Goal: Task Accomplishment & Management: Manage account settings

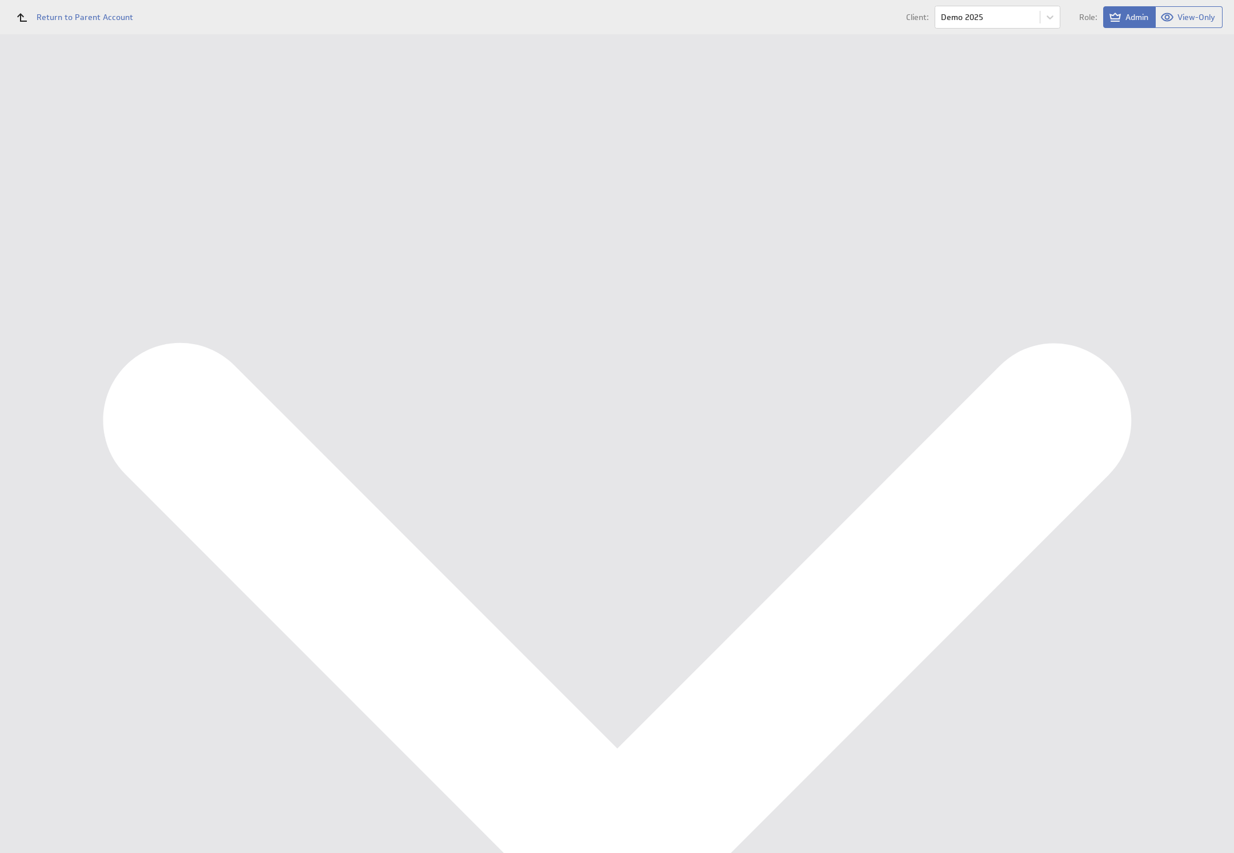
click at [50, 208] on div "Data Sources" at bounding box center [74, 205] width 94 height 13
click at [212, 123] on button "Queue for refresh" at bounding box center [213, 128] width 84 height 23
click at [49, 138] on div "Management Dashboard" at bounding box center [74, 131] width 149 height 19
click at [42, 80] on div "Dashboards Management Dashboard Components Data Sources Users" at bounding box center [74, 80] width 149 height 0
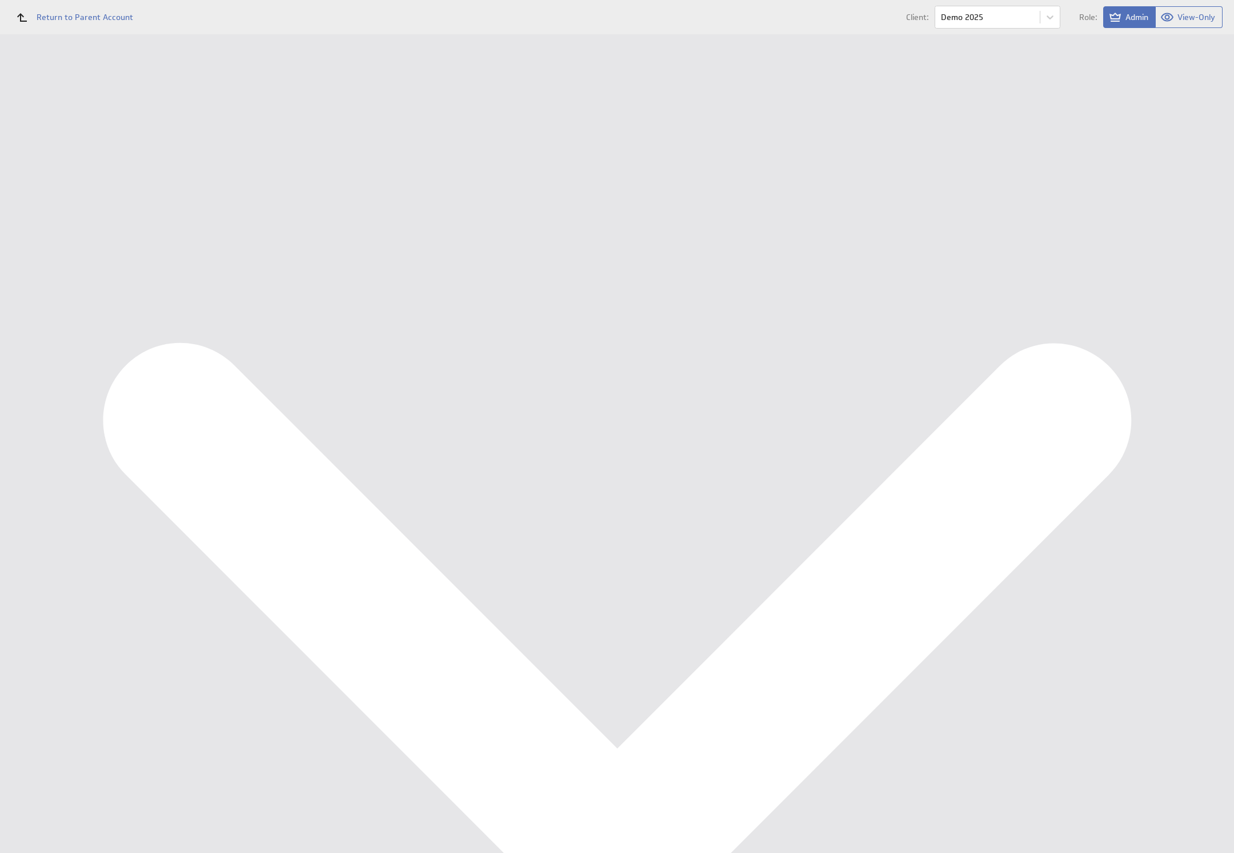
click at [48, 194] on div "Data Sources" at bounding box center [74, 205] width 149 height 25
click at [218, 131] on button "Queue for refresh" at bounding box center [213, 128] width 84 height 23
click at [338, 352] on div "Copyright © 2025 Klipfolio Inc. Trust & Terms of Use Powered by" at bounding box center [692, 332] width 1086 height 40
click at [71, 206] on div "Data Sources" at bounding box center [74, 205] width 94 height 13
click at [71, 213] on div "Data Sources" at bounding box center [74, 205] width 149 height 25
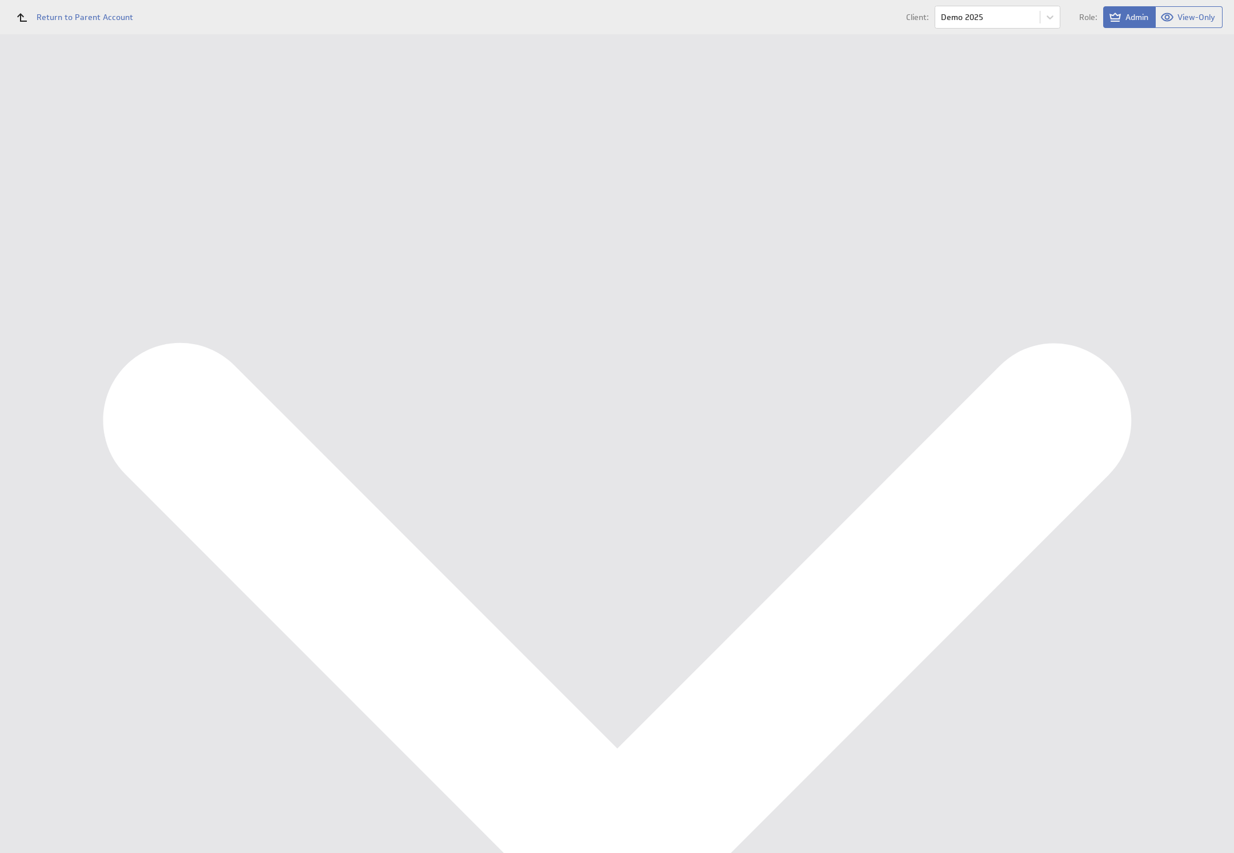
click at [70, 212] on div "Data Sources" at bounding box center [74, 205] width 149 height 25
click at [470, 286] on button "Reconfigure Connection" at bounding box center [461, 288] width 85 height 13
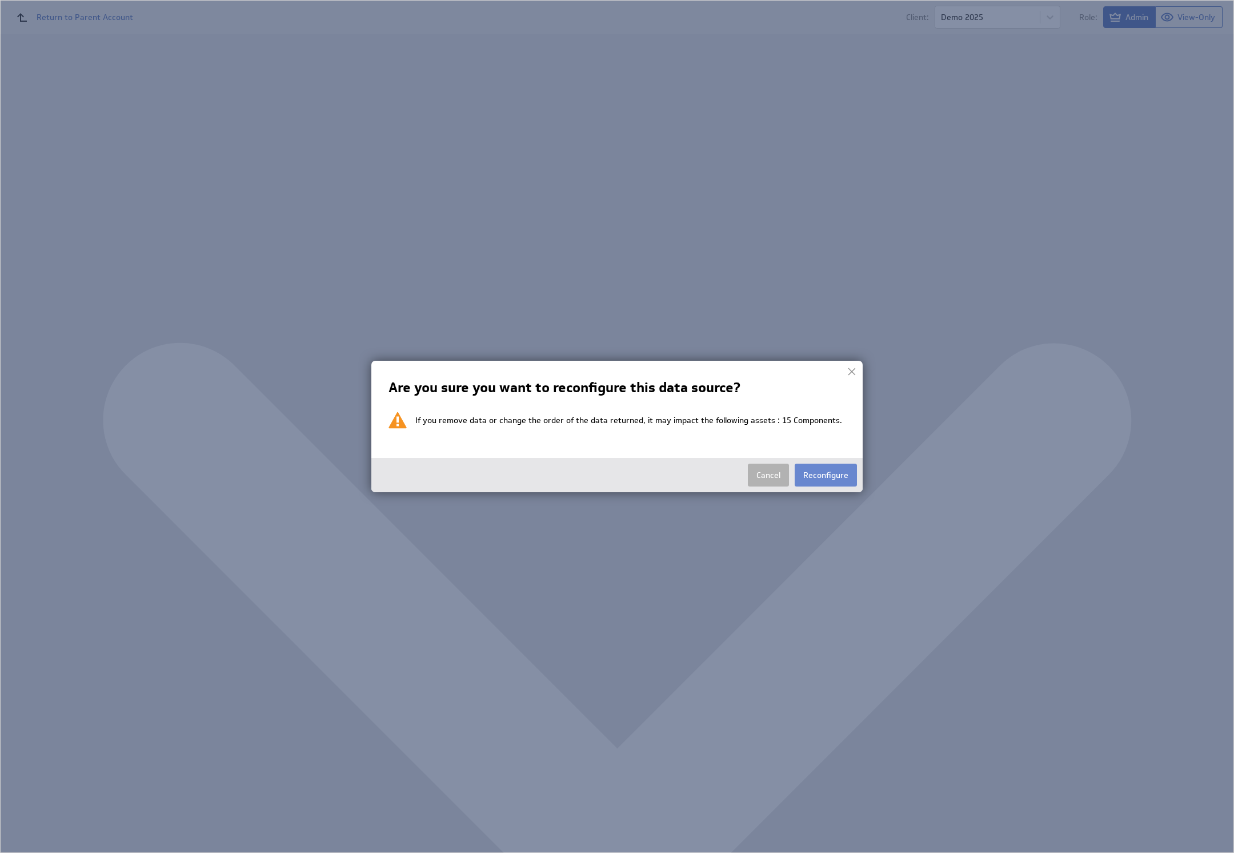
click at [847, 474] on button "Reconfigure" at bounding box center [826, 474] width 62 height 23
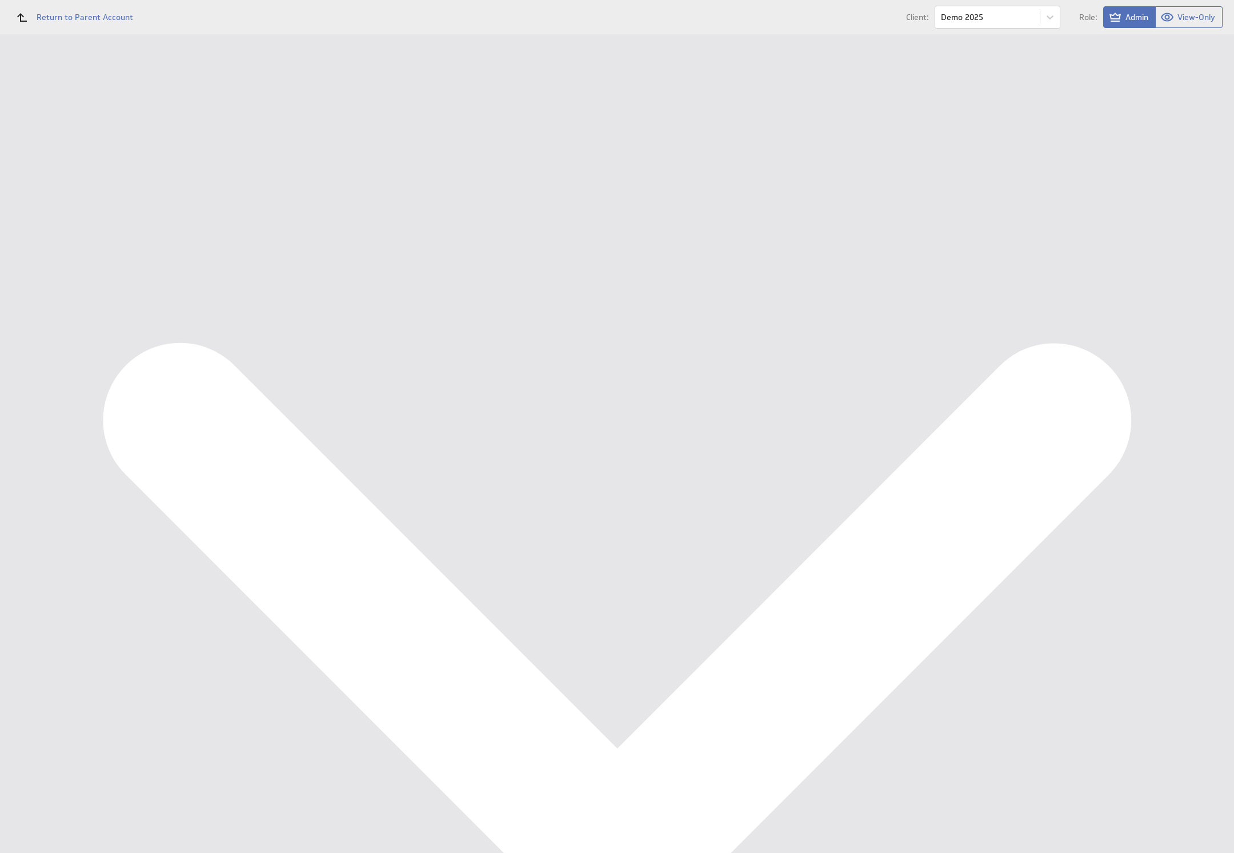
select select "f74406ffcc21735a6d578cb5f8372466"
click at [240, 184] on input "Continue" at bounding box center [243, 176] width 50 height 23
click at [182, 71] on link at bounding box center [179, 68] width 17 height 17
click at [462, 285] on button "Reconfigure Connection" at bounding box center [461, 288] width 85 height 13
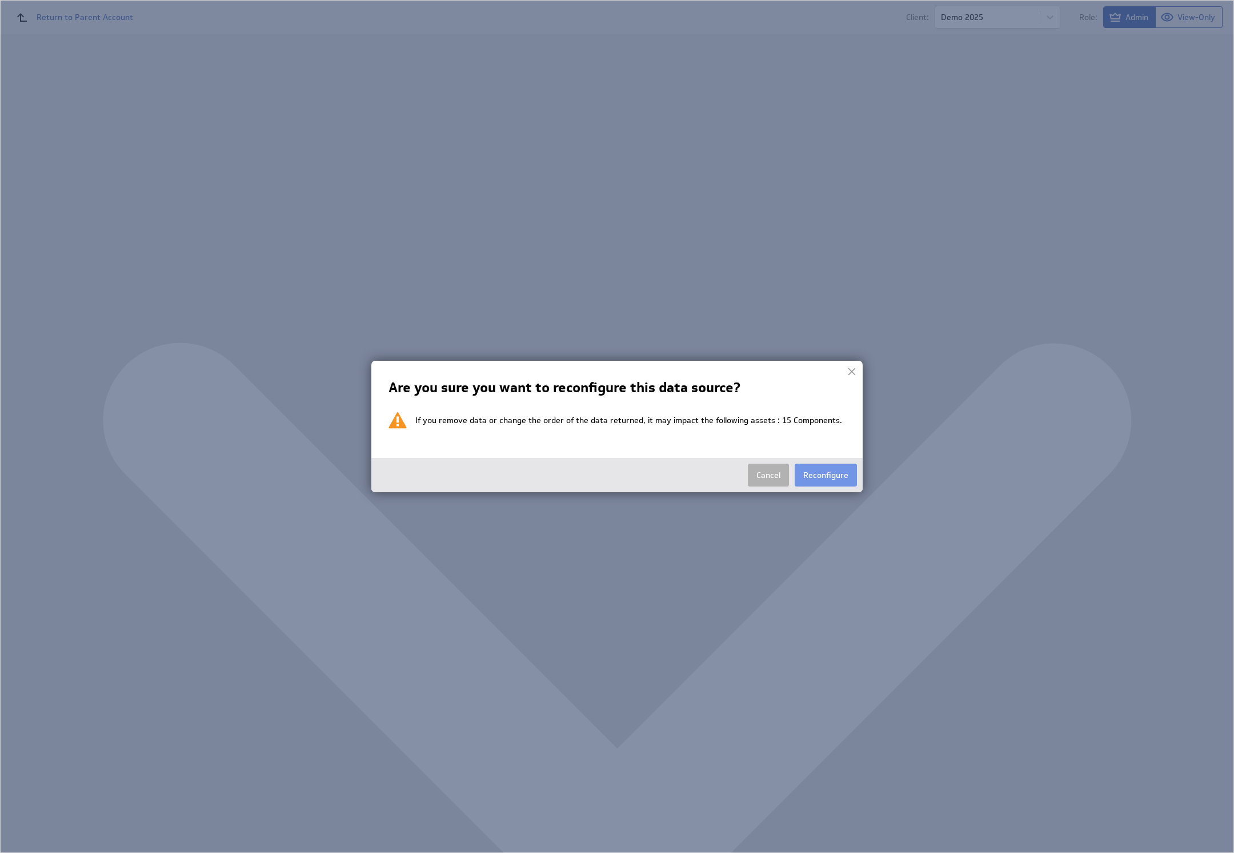
click at [873, 483] on img at bounding box center [617, 426] width 1234 height 853
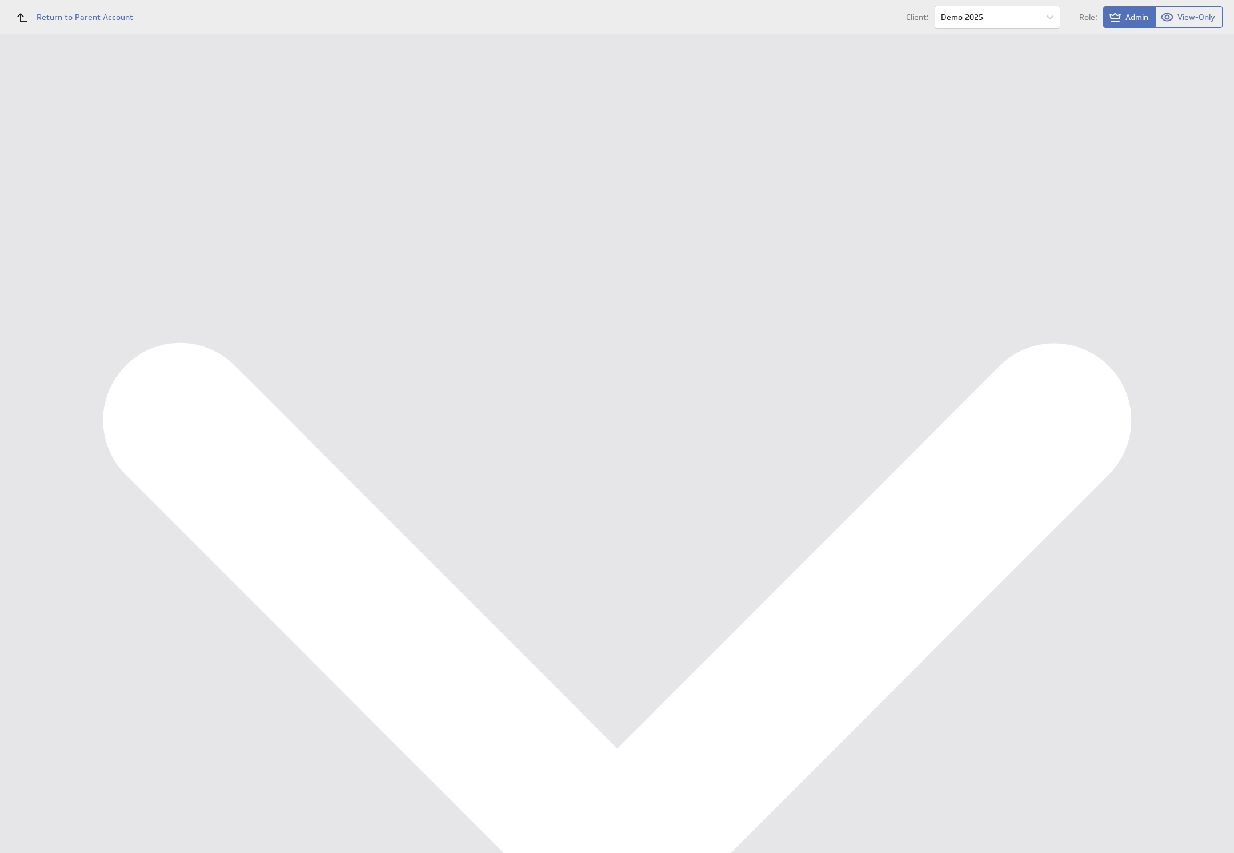
click at [479, 293] on button "Reconfigure Connection" at bounding box center [461, 288] width 85 height 13
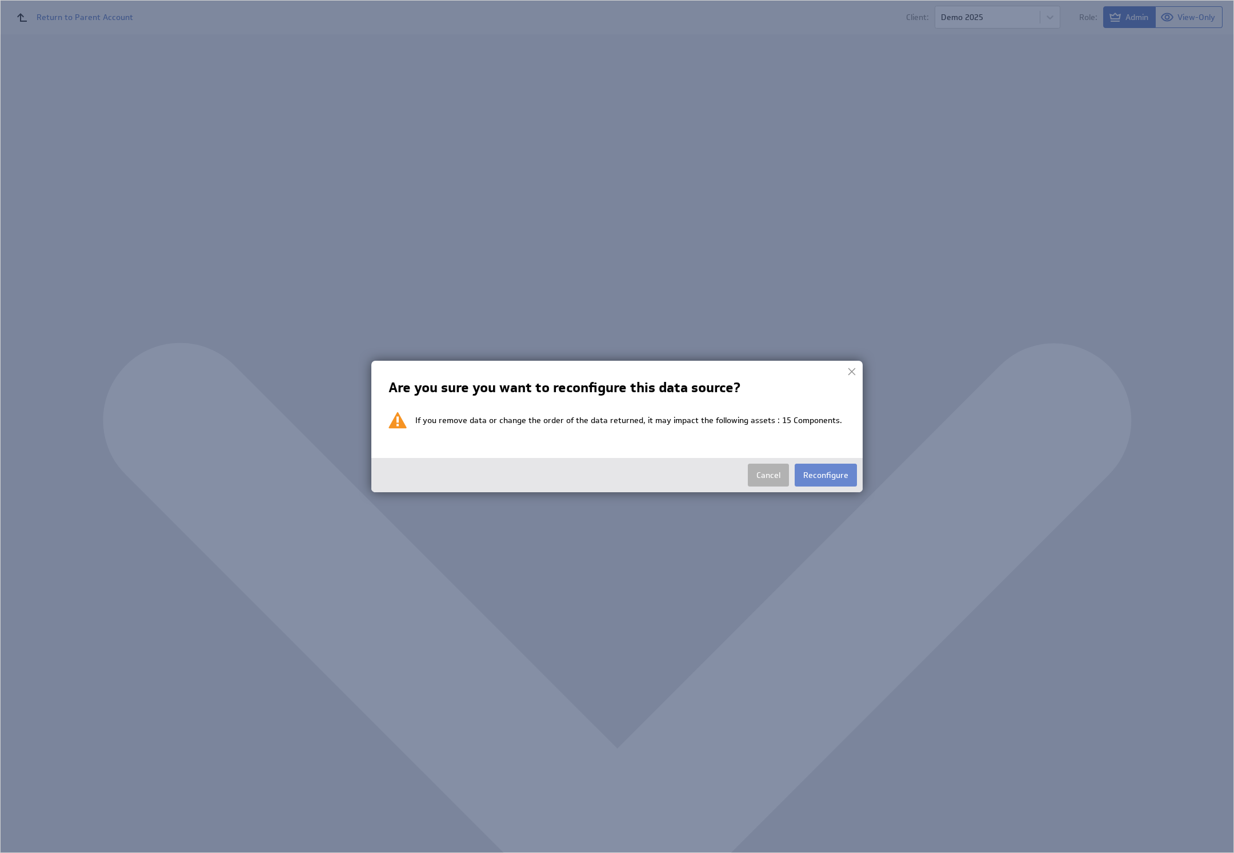
click at [809, 469] on button "Reconfigure" at bounding box center [826, 474] width 62 height 23
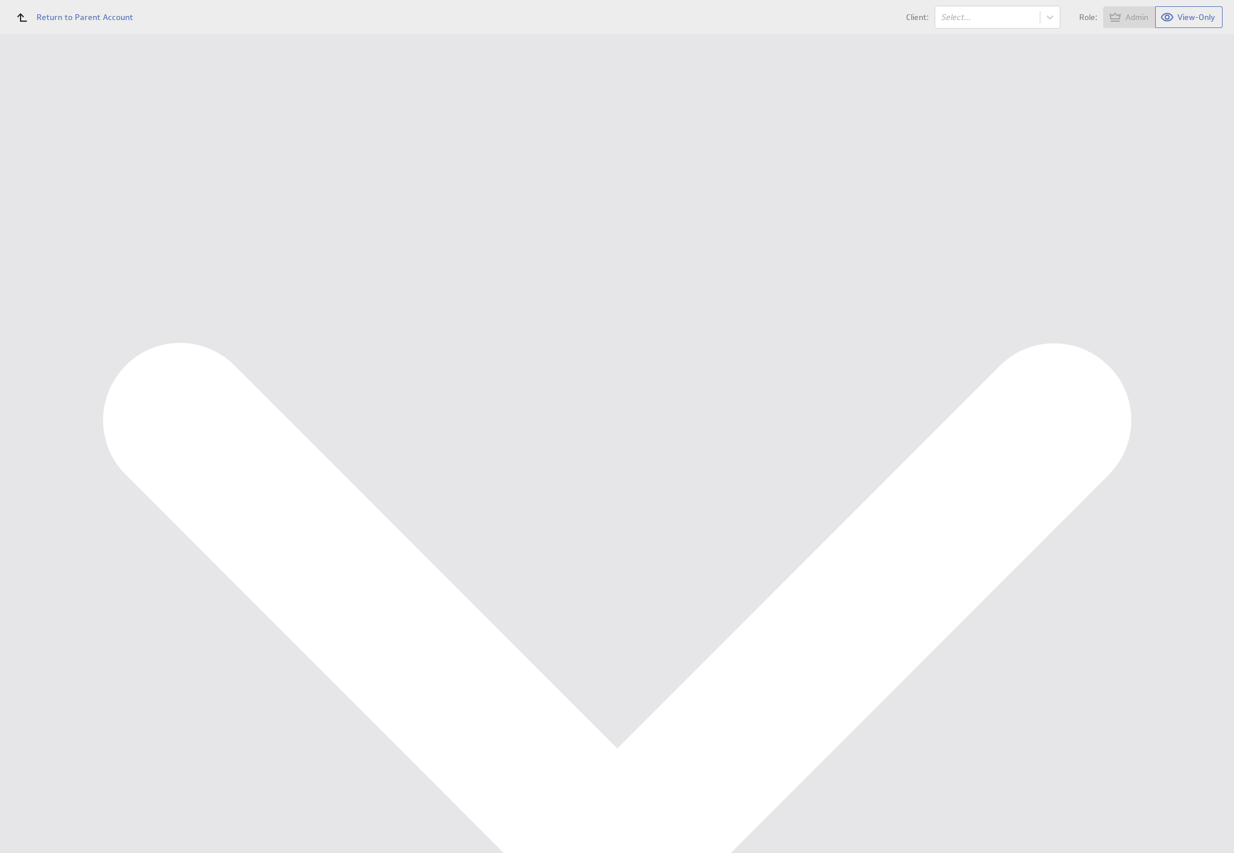
select select "f74406ffcc21735a6d578cb5f8372466"
click at [287, 131] on select "Select account Ondernemersadviseurs B.V. @ Google created Aug 21, 2025 at 8:00 …" at bounding box center [251, 134] width 160 height 21
click at [261, 175] on input "Continue" at bounding box center [243, 176] width 50 height 23
click at [203, 65] on h1 "Edit Data Source: OA BigQuery ReportingBalance Query" at bounding box center [403, 68] width 419 height 23
click at [172, 68] on link at bounding box center [179, 68] width 17 height 17
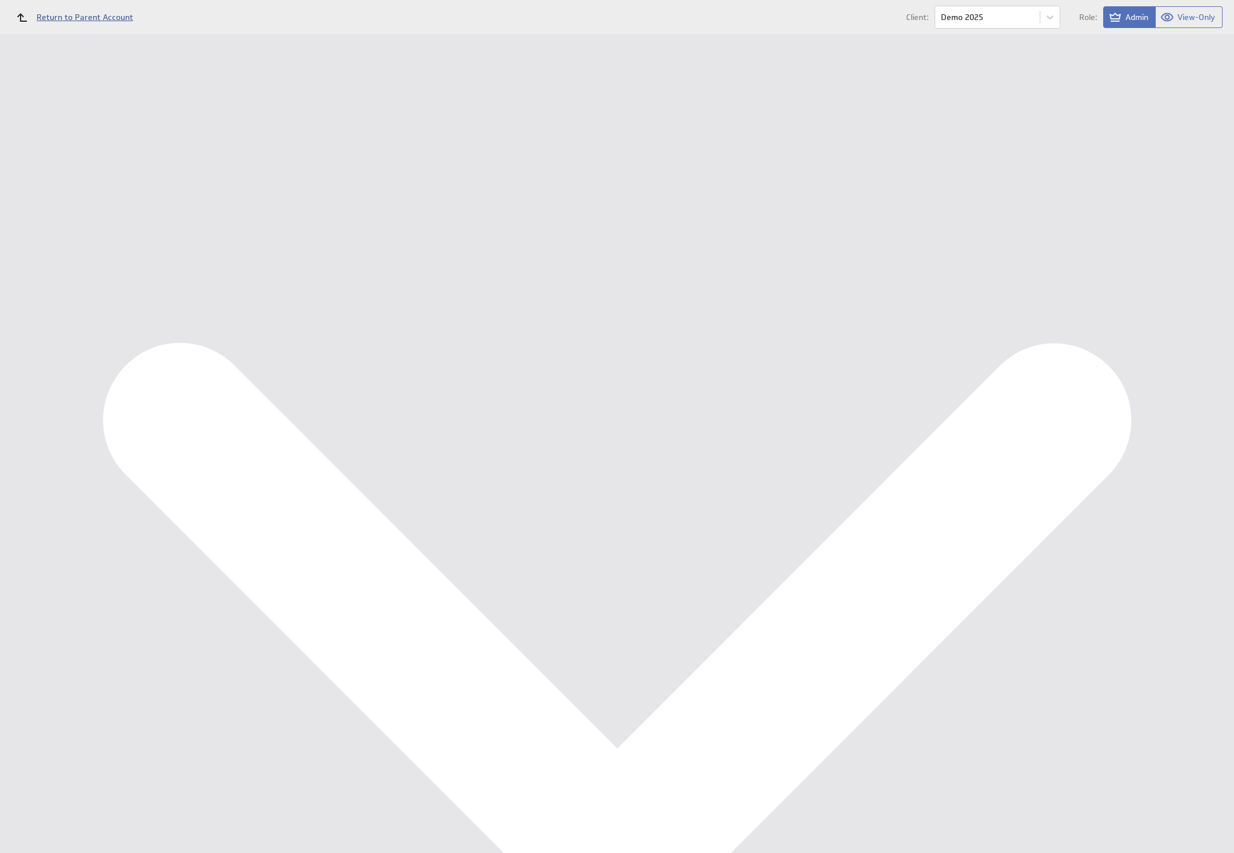
click at [87, 6] on link "Return to Parent Account" at bounding box center [71, 17] width 124 height 25
click at [89, 13] on span "Return to Parent Account" at bounding box center [85, 17] width 97 height 8
click at [47, 210] on div "Data Sources" at bounding box center [74, 205] width 94 height 13
click at [443, 283] on button "Reconfigure Connection" at bounding box center [461, 288] width 85 height 13
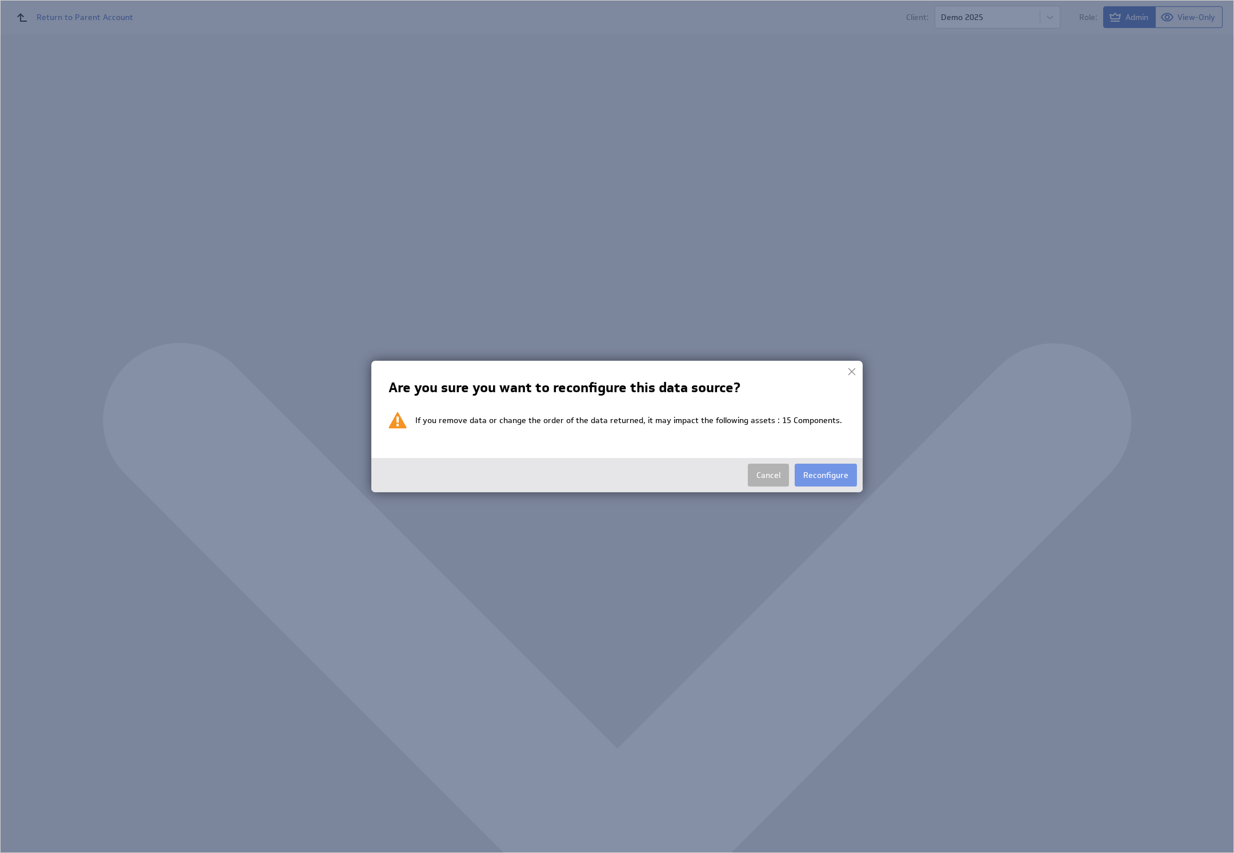
click at [860, 468] on div "Cancel Reconfigure" at bounding box center [616, 475] width 491 height 34
click at [853, 473] on button "Reconfigure" at bounding box center [826, 474] width 62 height 23
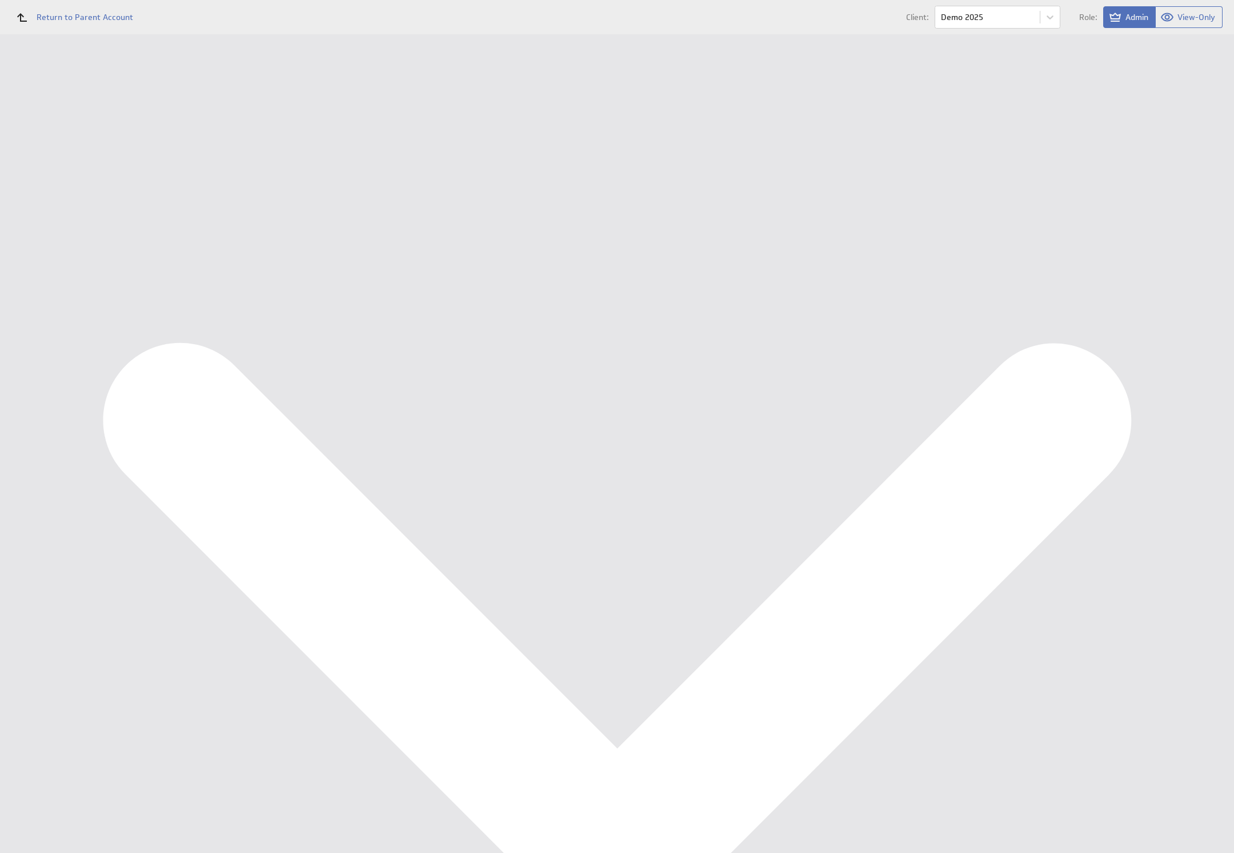
click at [237, 133] on select "Select account Ondernemersadviseurs B.V. @ Google created [DATE] 8:00 AM GMT + …" at bounding box center [251, 134] width 160 height 21
select select "create_token"
select select
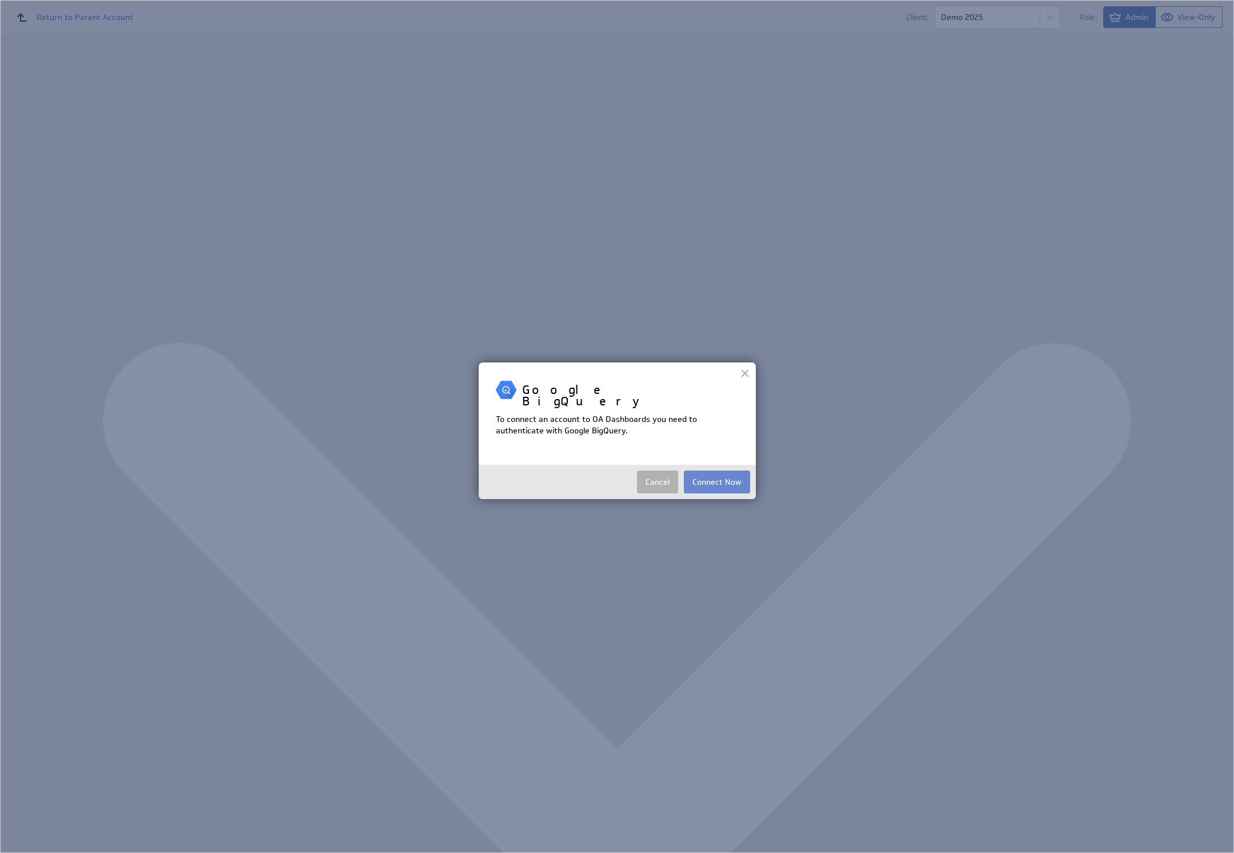
click at [727, 470] on button "Connect Now" at bounding box center [717, 481] width 66 height 23
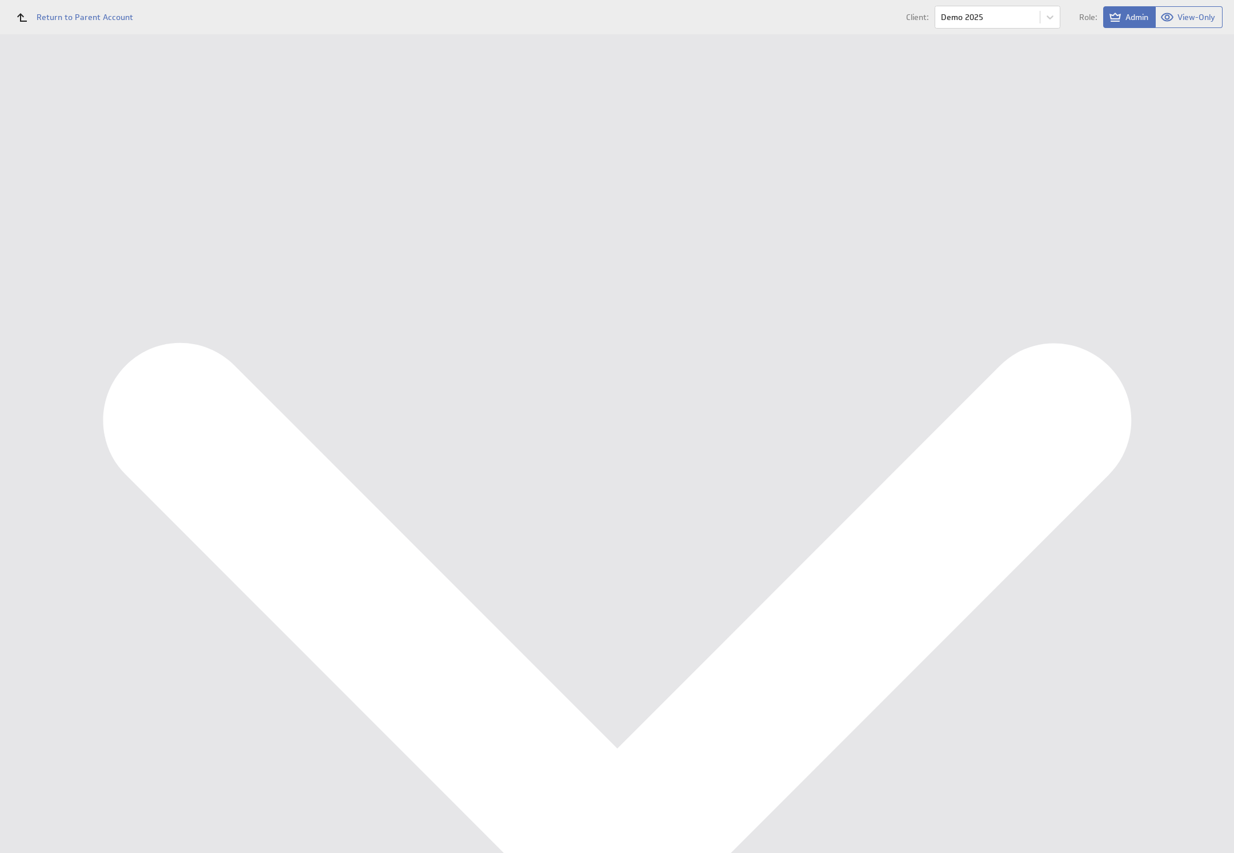
drag, startPoint x: 357, startPoint y: 240, endPoint x: 346, endPoint y: 234, distance: 11.8
click at [356, 239] on div "Copyright © 2025 Klipfolio Inc. Trust & Terms of Use Powered by" at bounding box center [692, 219] width 1086 height 40
drag, startPoint x: 188, startPoint y: 162, endPoint x: 193, endPoint y: 167, distance: 7.7
click at [187, 162] on div "Google BigQuery Select account Ondernemersadviseurs B.V. @ Google created [DATE…" at bounding box center [691, 139] width 1040 height 97
click at [193, 171] on link "Cancel" at bounding box center [191, 176] width 41 height 23
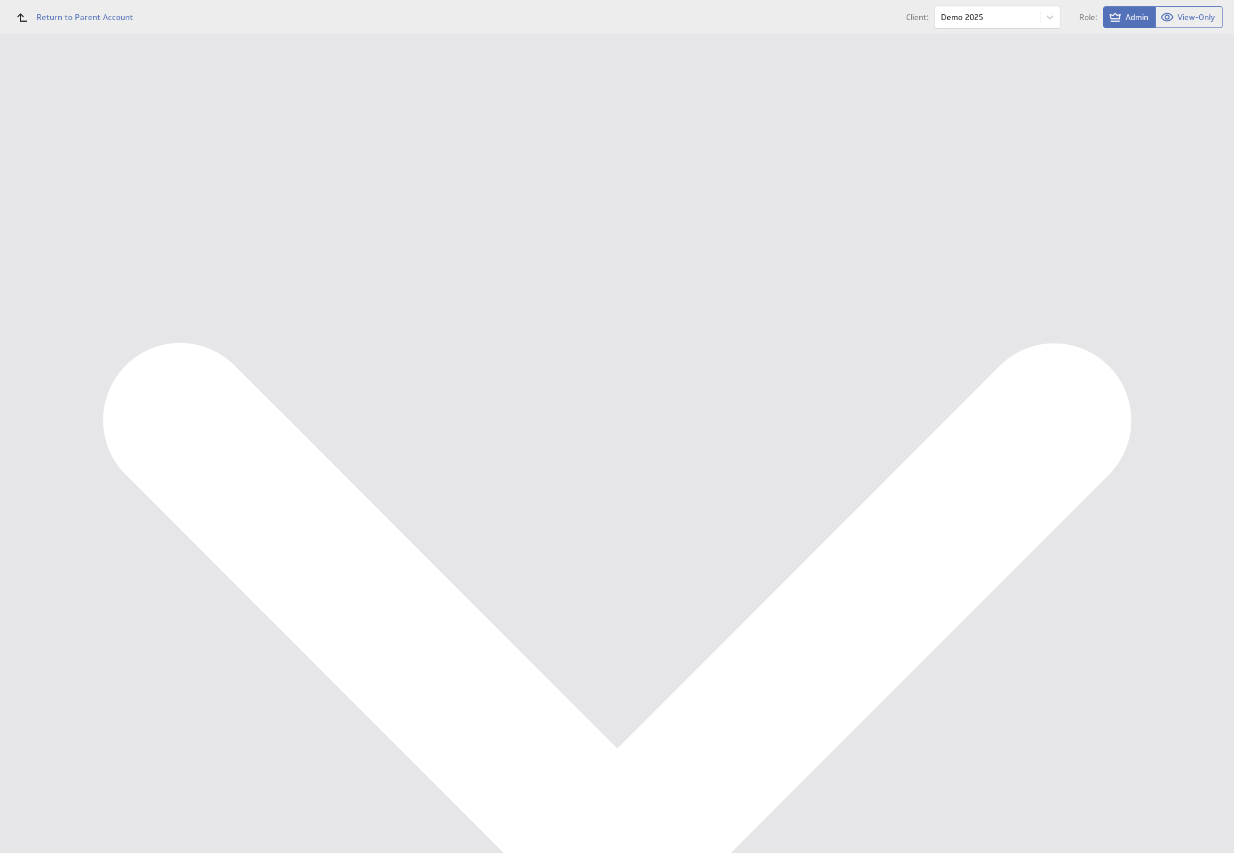
drag, startPoint x: 825, startPoint y: 234, endPoint x: 975, endPoint y: 225, distance: 150.6
click at [882, 34] on div "Which account do you want to use? Google BigQuery Select account Ondernemersadv…" at bounding box center [692, 34] width 1086 height 0
click at [174, 70] on link at bounding box center [179, 68] width 17 height 17
click at [72, 80] on div "Dashboards Management Dashboard Components Data Sources Users" at bounding box center [74, 80] width 149 height 0
click at [66, 214] on div "Data Sources" at bounding box center [74, 205] width 149 height 25
